Goal: Transaction & Acquisition: Subscribe to service/newsletter

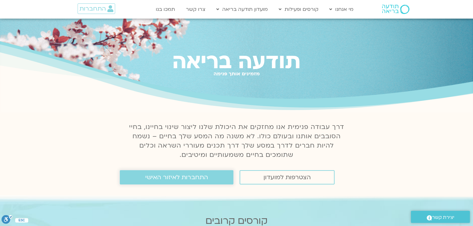
click at [164, 179] on span "התחברות לאיזור האישי" at bounding box center [176, 177] width 63 height 7
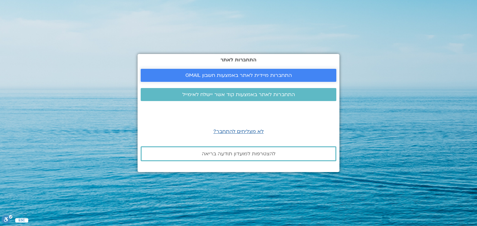
click at [193, 76] on span "התחברות מיידית לאתר באמצעות חשבון GMAIL" at bounding box center [238, 76] width 106 height 6
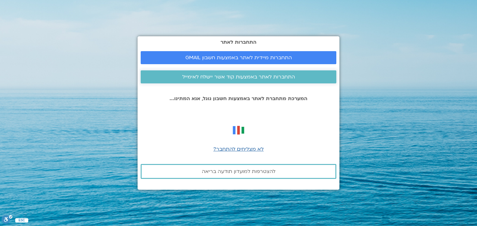
click at [213, 77] on span "התחברות לאתר באמצעות קוד אשר יישלח לאימייל" at bounding box center [238, 77] width 113 height 6
click at [226, 149] on span "לא מצליחים להתחבר?" at bounding box center [238, 149] width 50 height 7
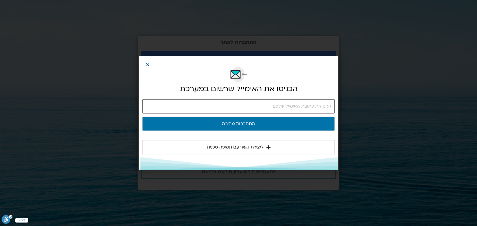
click at [236, 106] on input "email" at bounding box center [238, 106] width 192 height 14
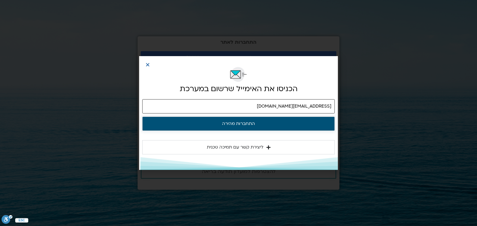
type input "danarubiny@gmail.com"
click at [236, 125] on button "התחברות מהירה" at bounding box center [238, 124] width 192 height 14
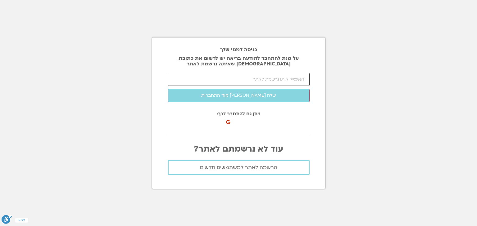
click at [220, 80] on input "email" at bounding box center [239, 79] width 142 height 13
type input "ג"
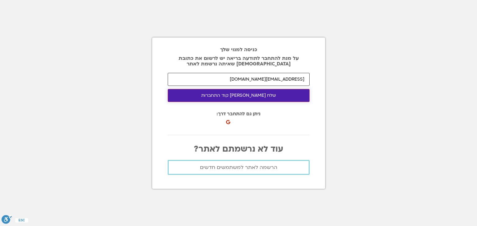
type input "[EMAIL_ADDRESS][DOMAIN_NAME]"
click at [229, 94] on button "שלח לי קוד התחברות" at bounding box center [239, 95] width 142 height 13
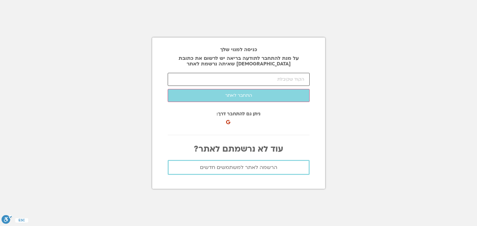
click at [222, 80] on input "number" at bounding box center [239, 79] width 142 height 13
click at [223, 80] on input "number" at bounding box center [239, 79] width 142 height 13
click at [226, 77] on input "number" at bounding box center [239, 79] width 142 height 13
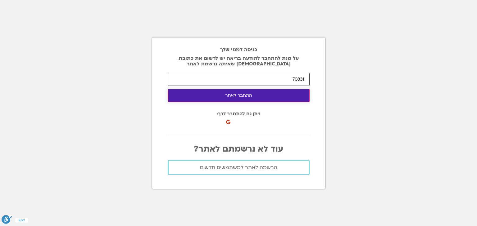
type input "70831"
click at [240, 96] on button "התחבר לאתר" at bounding box center [239, 95] width 142 height 13
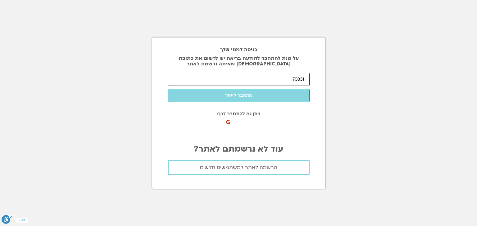
drag, startPoint x: 285, startPoint y: 81, endPoint x: 307, endPoint y: 80, distance: 21.7
click at [307, 80] on input "70831" at bounding box center [239, 79] width 142 height 13
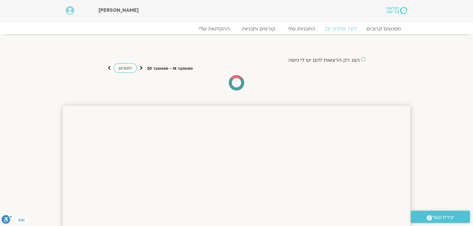
click at [341, 29] on link "לוח שידורים" at bounding box center [341, 28] width 47 height 7
click at [264, 29] on link "קורסים ותכניות" at bounding box center [258, 28] width 55 height 7
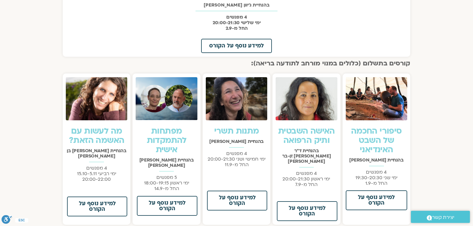
scroll to position [372, 0]
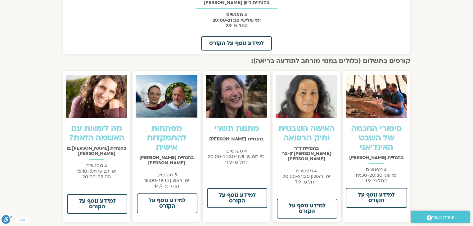
click at [364, 96] on img at bounding box center [376, 96] width 61 height 43
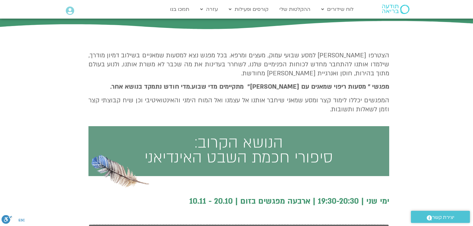
scroll to position [174, 0]
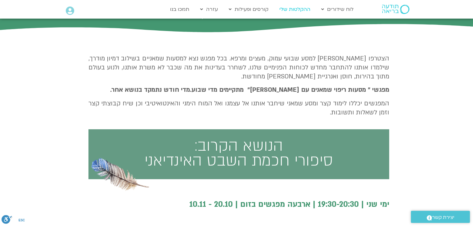
click at [296, 9] on link "ההקלטות שלי" at bounding box center [294, 9] width 37 height 12
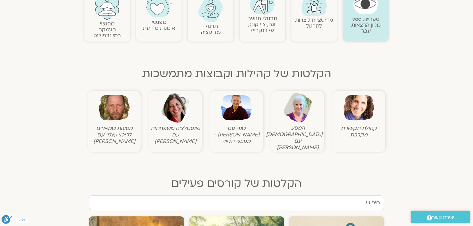
scroll to position [223, 0]
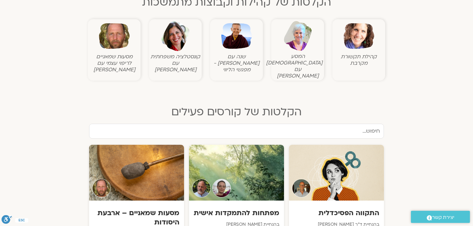
click at [128, 48] on img at bounding box center [114, 36] width 31 height 31
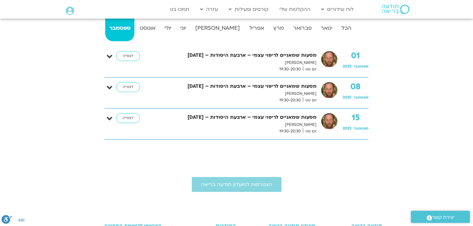
scroll to position [149, 0]
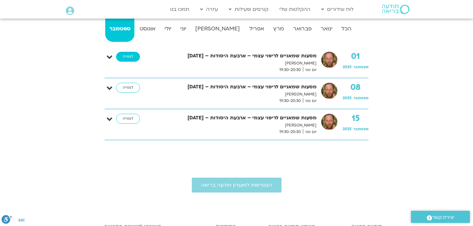
click at [132, 54] on link "לצפייה" at bounding box center [128, 57] width 24 height 10
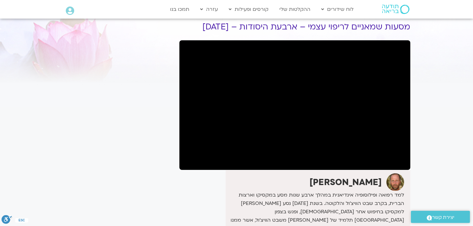
scroll to position [25, 0]
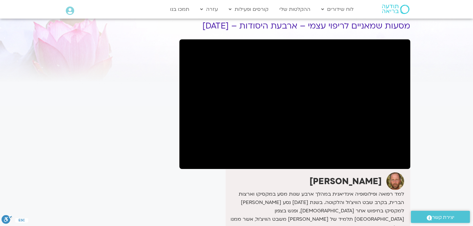
click at [330, 223] on p "למד רפואה ופילוסופיה אינדיאנית במהלך ארבע שנות מסע במקסיקו וארצות הברית, בקרב ש…" at bounding box center [315, 211] width 177 height 42
click at [216, 186] on div "[PERSON_NAME]" at bounding box center [294, 206] width 231 height 74
